Goal: Task Accomplishment & Management: Use online tool/utility

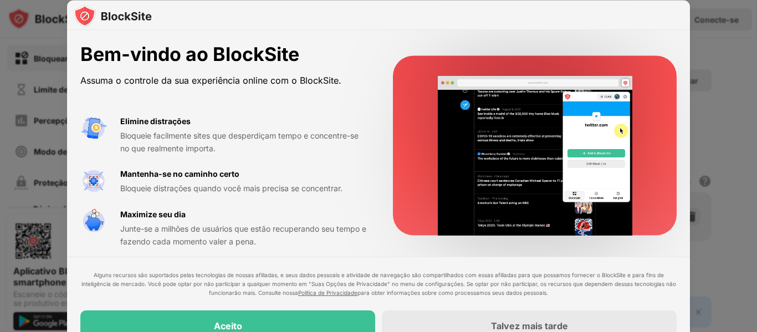
scroll to position [6, 0]
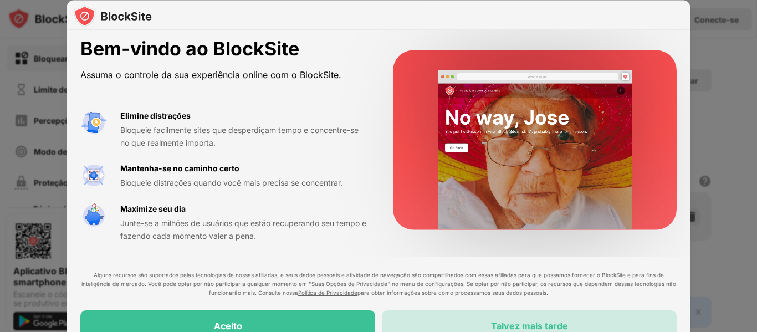
click at [509, 320] on font "Talvez mais tarde" at bounding box center [529, 325] width 77 height 11
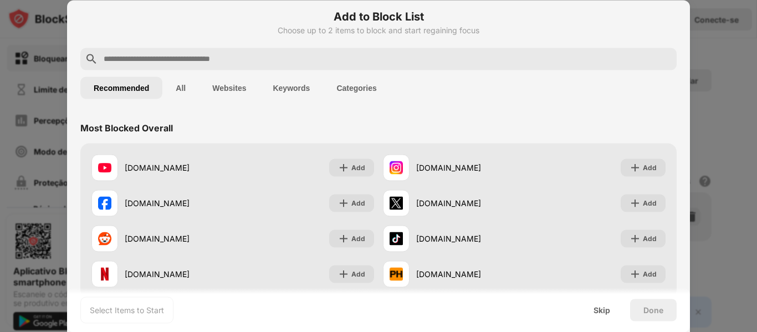
scroll to position [0, 0]
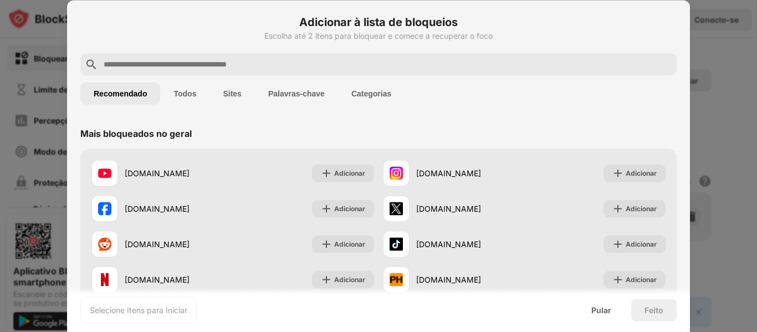
click at [150, 59] on input "text" at bounding box center [388, 64] width 570 height 13
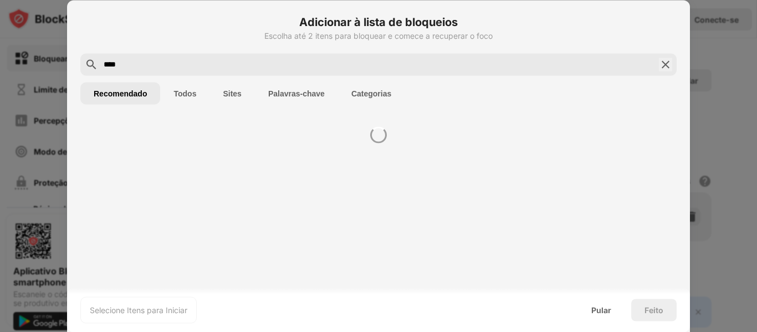
type input "****"
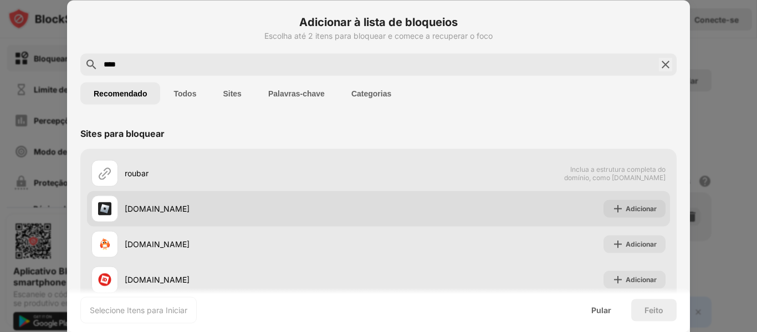
click at [205, 208] on div "[DOMAIN_NAME]" at bounding box center [252, 209] width 254 height 12
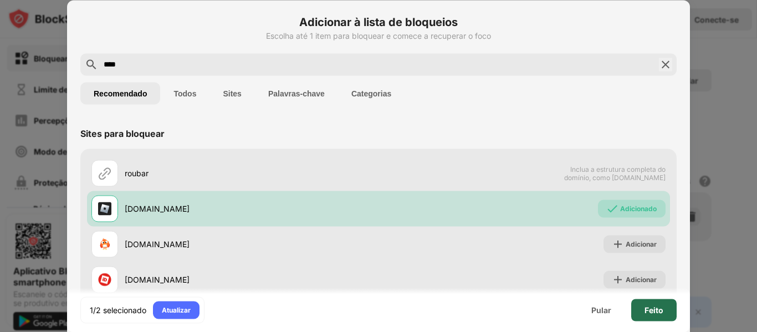
click at [666, 313] on div "Feito" at bounding box center [653, 310] width 45 height 22
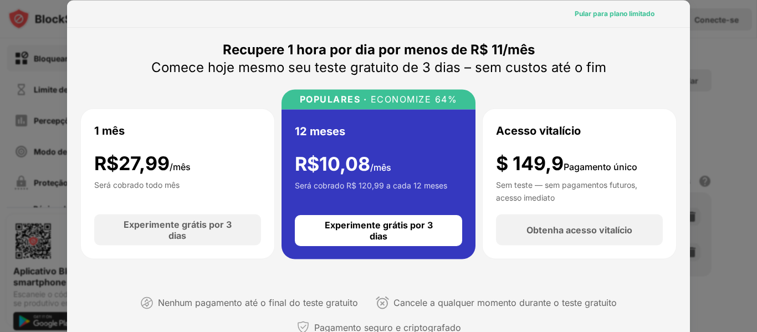
click at [614, 10] on font "Pular para plano limitado" at bounding box center [615, 13] width 80 height 8
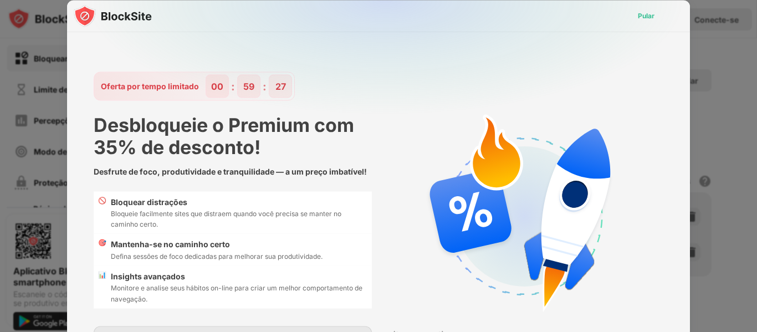
click at [646, 17] on font "Pular" at bounding box center [646, 15] width 17 height 8
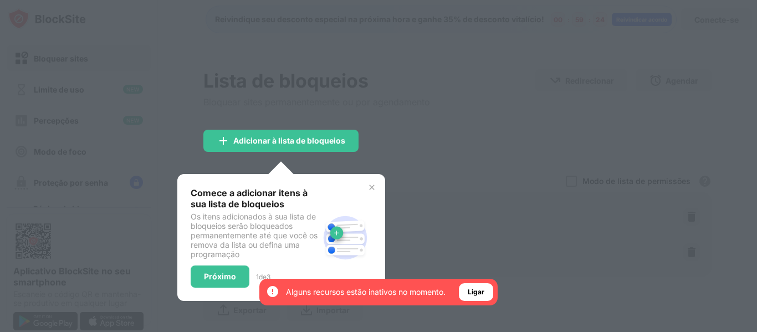
click at [452, 225] on div at bounding box center [378, 166] width 757 height 332
click at [477, 290] on font "Ligar" at bounding box center [476, 292] width 17 height 8
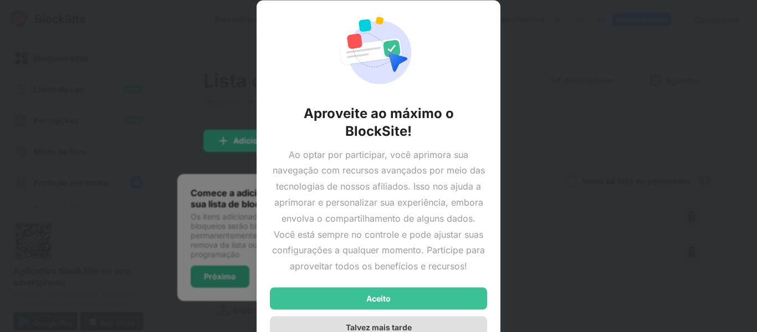
click at [439, 316] on div "Talvez mais tarde" at bounding box center [378, 327] width 217 height 22
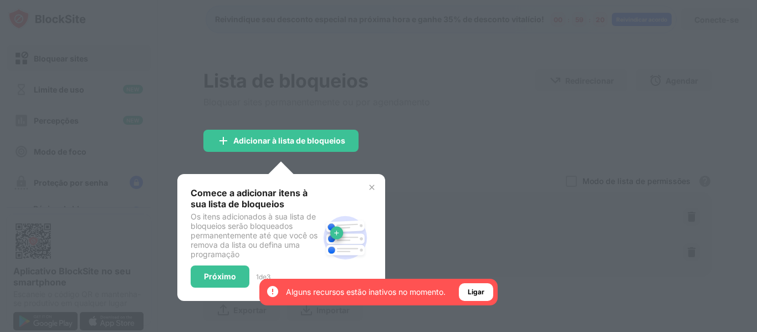
click at [336, 231] on img at bounding box center [345, 237] width 53 height 53
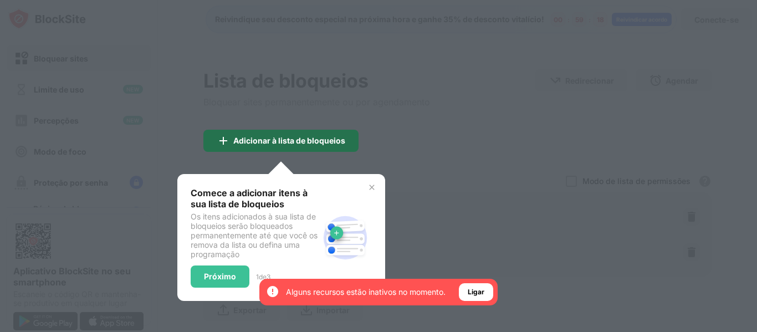
click at [298, 144] on font "Adicionar à lista de bloqueios" at bounding box center [289, 140] width 112 height 9
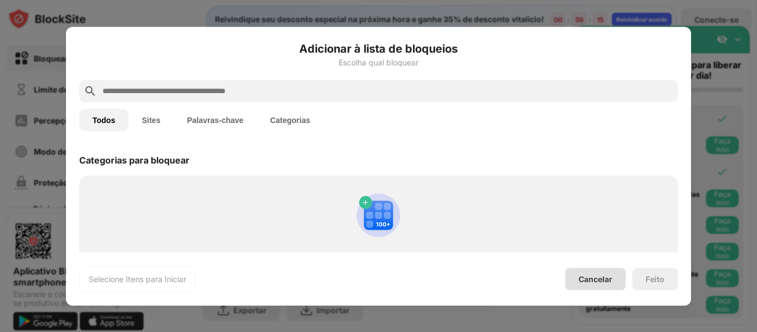
click at [595, 282] on font "Cancelar" at bounding box center [596, 278] width 34 height 9
